Goal: Entertainment & Leisure: Browse casually

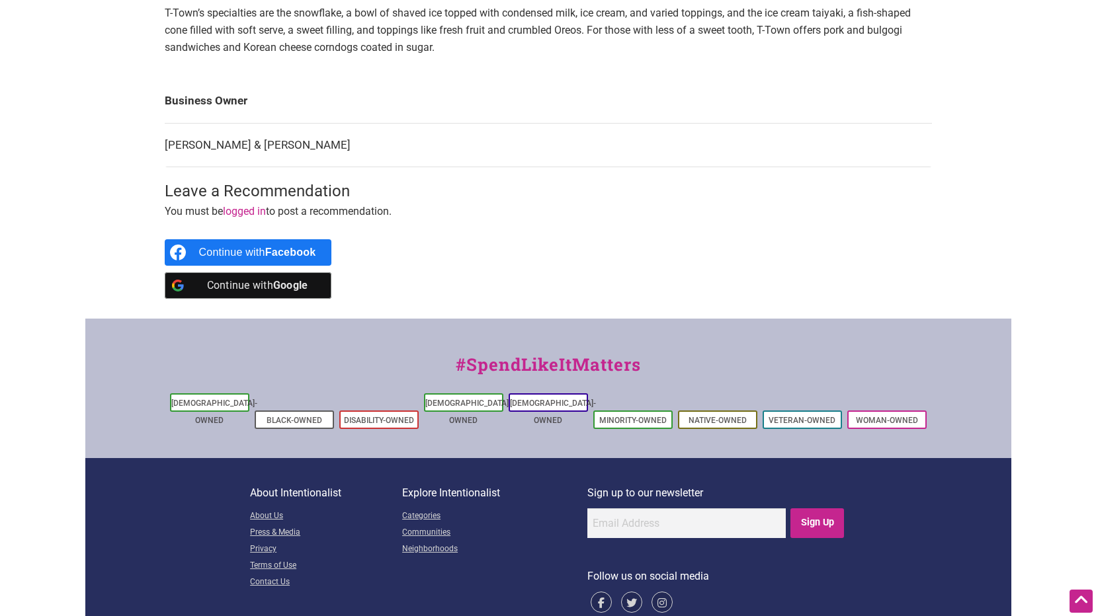
scroll to position [572, 0]
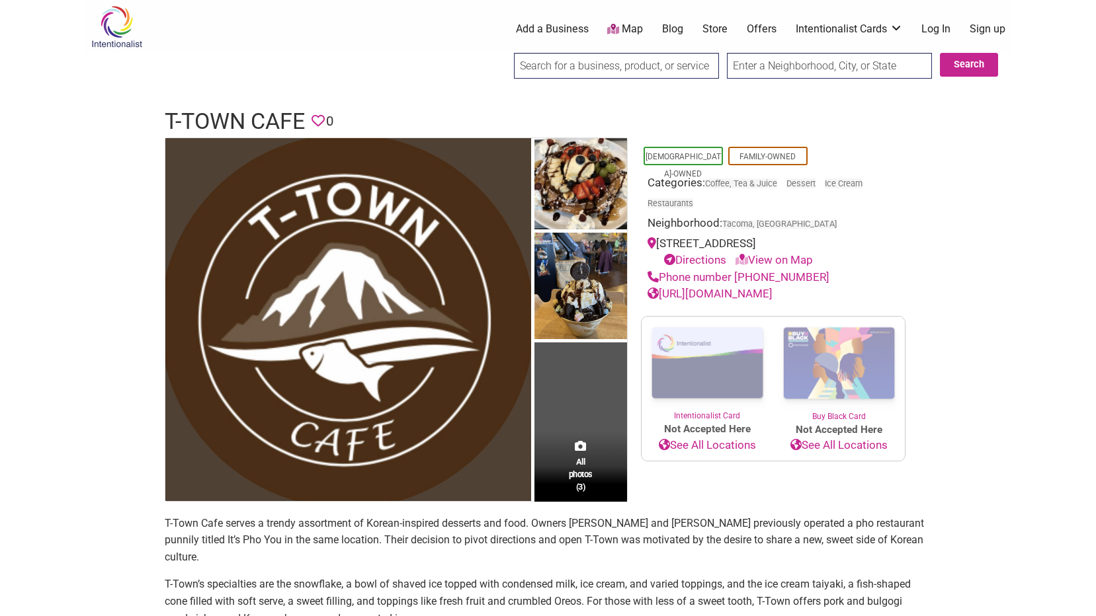
click at [595, 421] on td "All photos (3)" at bounding box center [580, 319] width 93 height 363
click at [580, 487] on span "All photos (3)" at bounding box center [581, 475] width 24 height 38
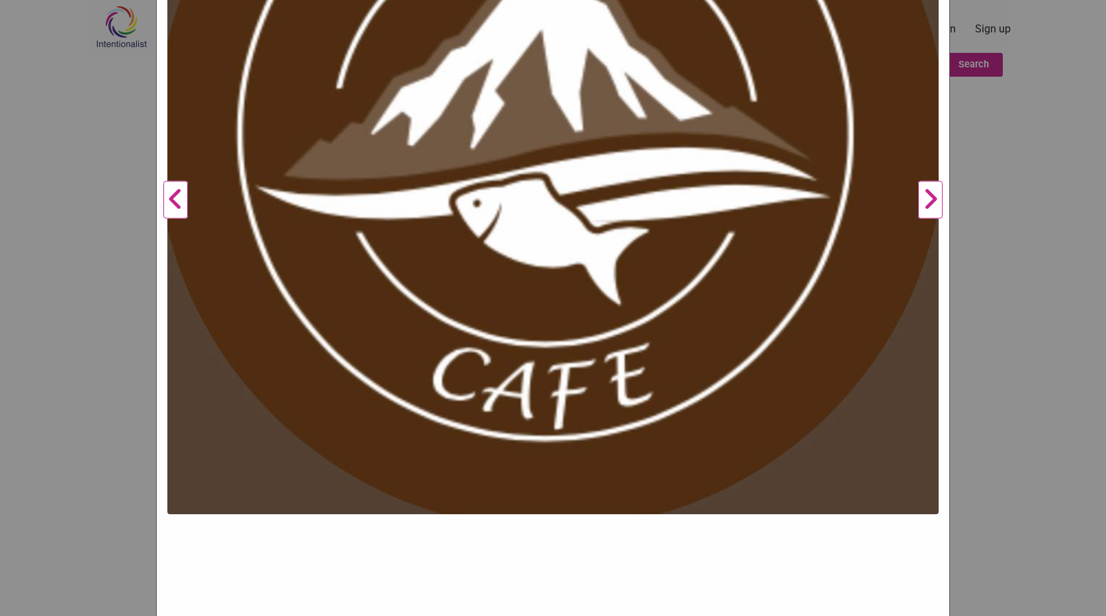
scroll to position [425, 0]
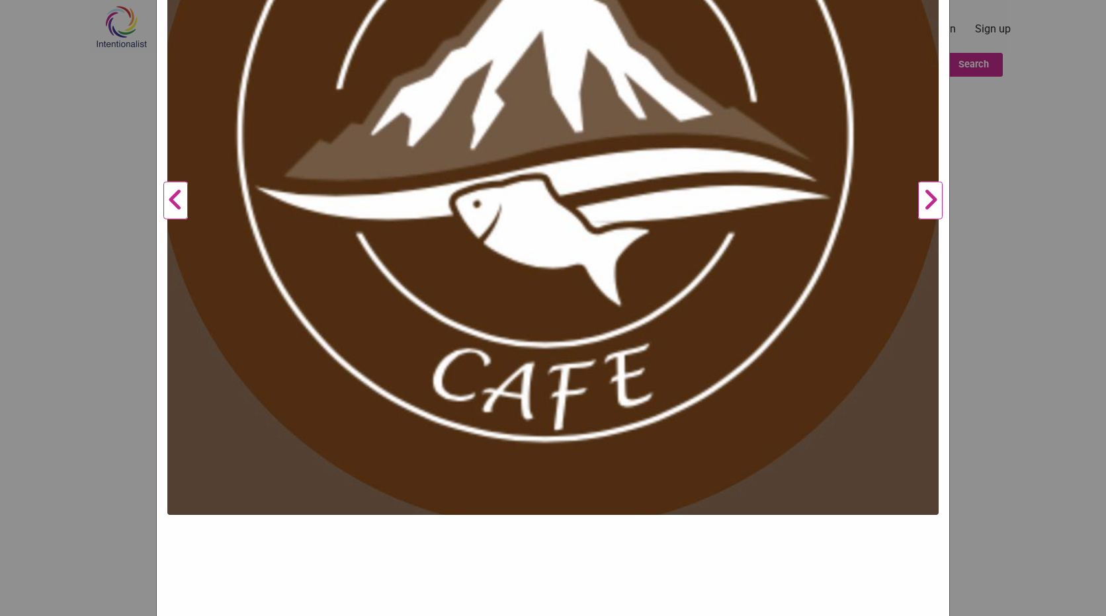
click at [925, 197] on button "Next" at bounding box center [930, 200] width 36 height 901
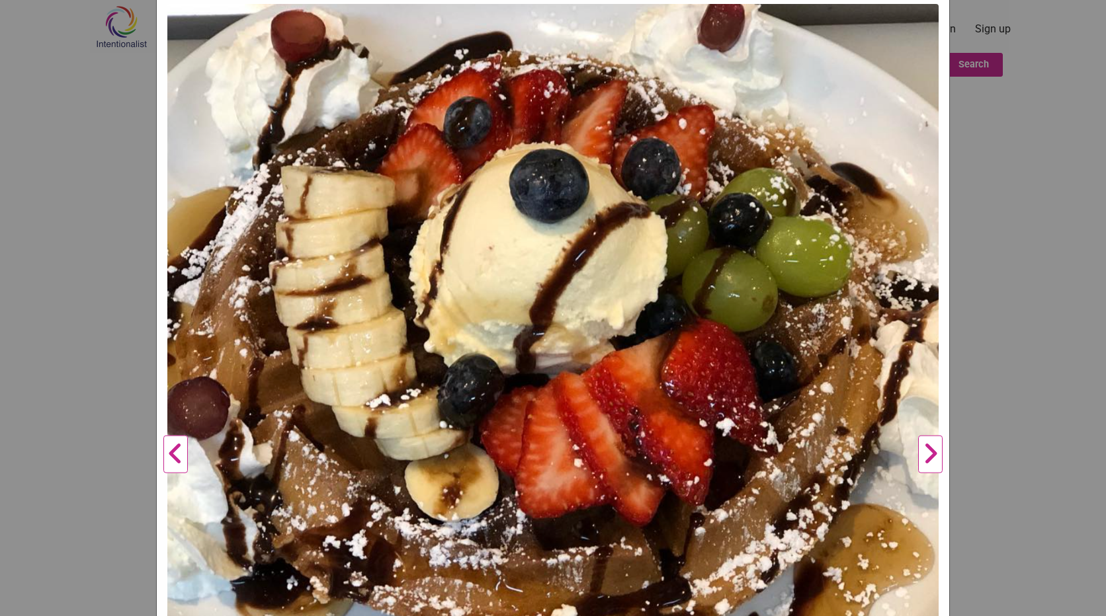
scroll to position [160, 0]
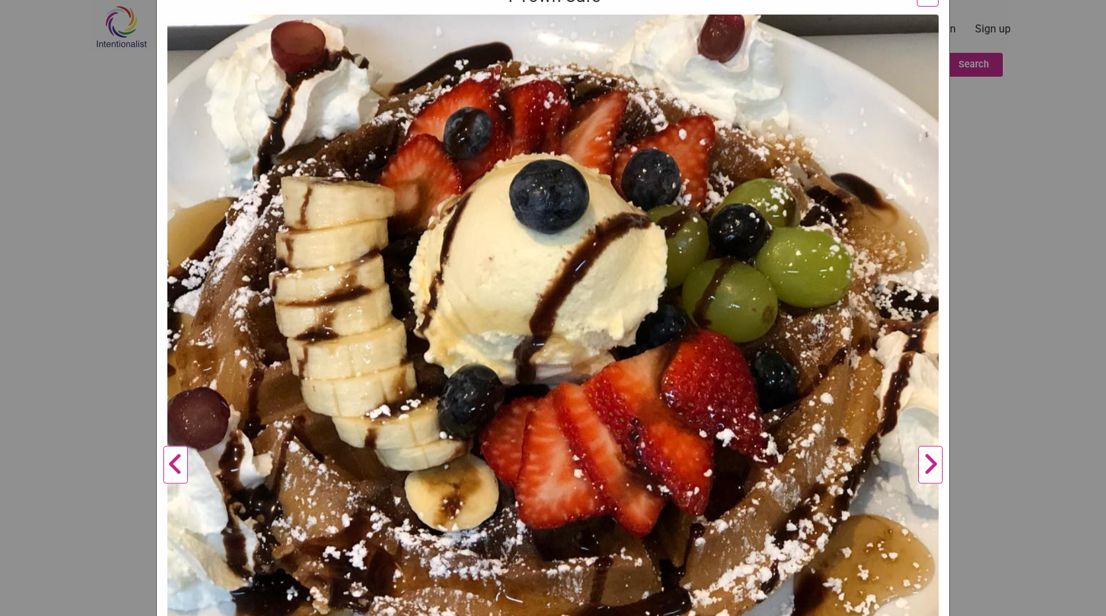
click at [929, 469] on button "Next" at bounding box center [930, 465] width 36 height 901
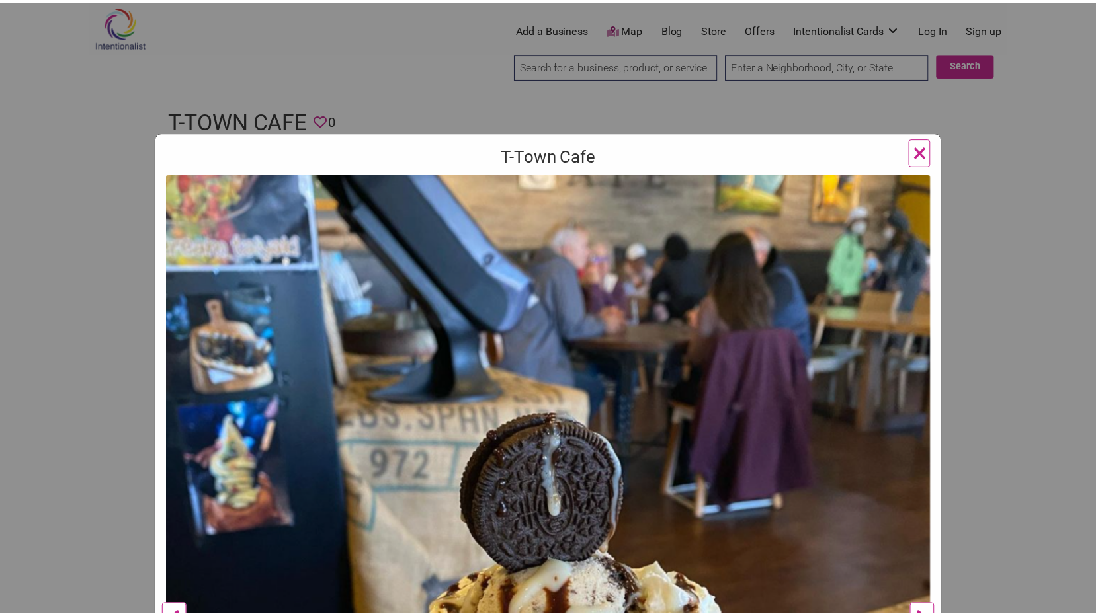
scroll to position [0, 0]
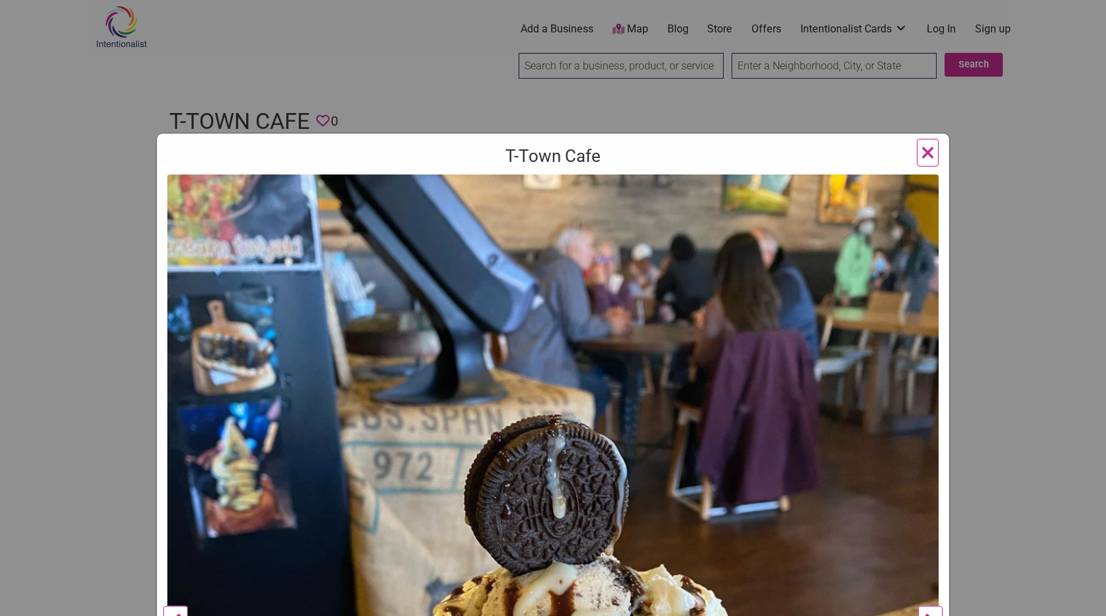
click at [930, 150] on button "×" at bounding box center [928, 153] width 22 height 28
